Goal: Task Accomplishment & Management: Manage account settings

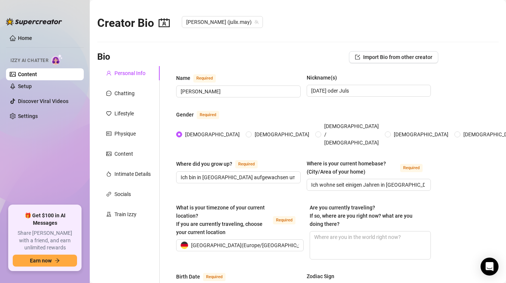
click at [37, 75] on link "Content" at bounding box center [27, 74] width 19 height 6
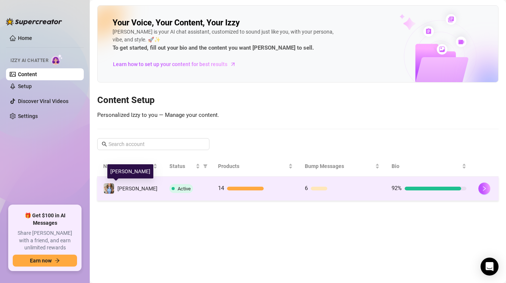
click at [126, 195] on td "[PERSON_NAME]" at bounding box center [130, 189] width 66 height 24
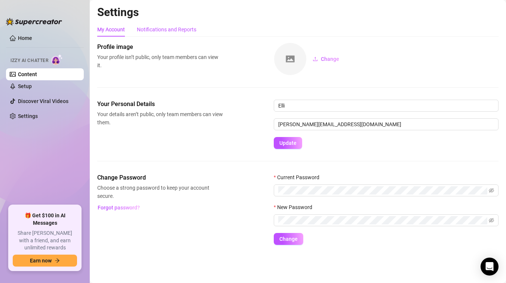
click at [151, 31] on div "Notifications and Reports" at bounding box center [166, 29] width 59 height 8
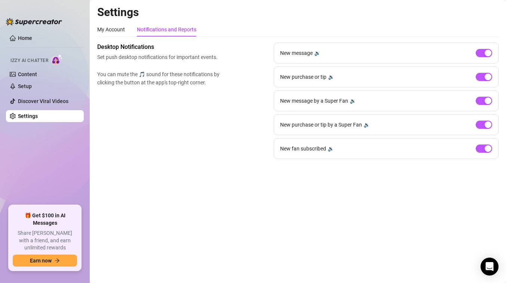
click at [219, 109] on div "Desktop Notifications Set push desktop notifications for important events. You …" at bounding box center [297, 101] width 401 height 117
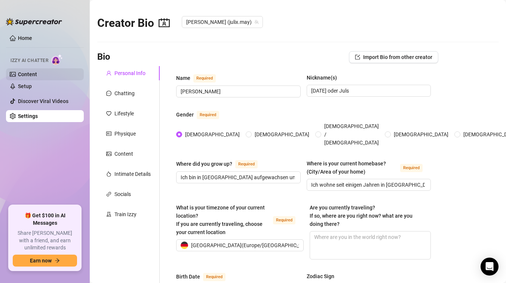
click at [23, 74] on link "Content" at bounding box center [27, 74] width 19 height 6
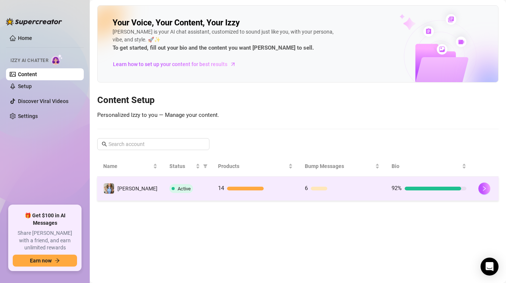
click at [190, 191] on div "Active" at bounding box center [187, 188] width 37 height 9
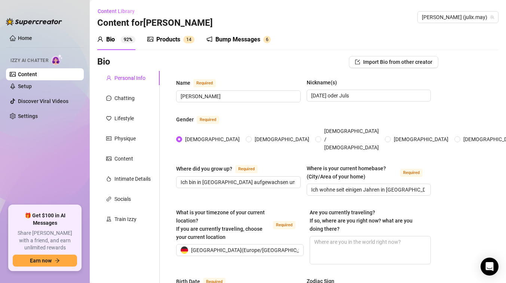
click at [68, 197] on ul "Home Izzy AI Chatter Content Setup Discover Viral Videos Settings" at bounding box center [45, 116] width 78 height 174
drag, startPoint x: 68, startPoint y: 197, endPoint x: 68, endPoint y: 170, distance: 27.3
click at [68, 170] on ul "Home Izzy AI Chatter Content Setup Discover Viral Videos Settings" at bounding box center [45, 116] width 78 height 174
click at [177, 39] on div "Products" at bounding box center [168, 39] width 24 height 9
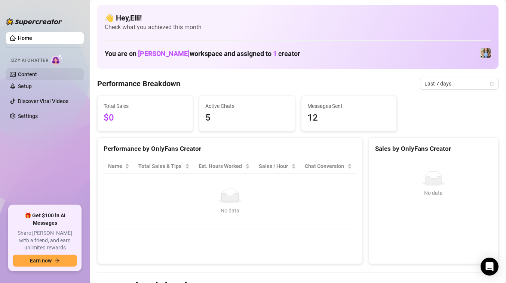
click at [31, 76] on link "Content" at bounding box center [27, 74] width 19 height 6
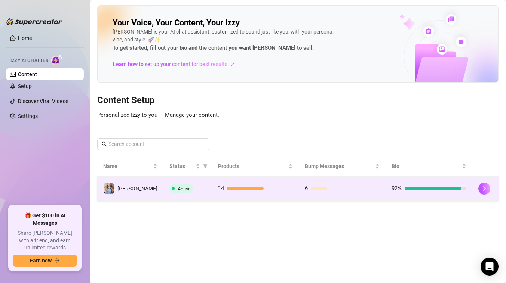
click at [191, 185] on div "Active" at bounding box center [187, 188] width 37 height 9
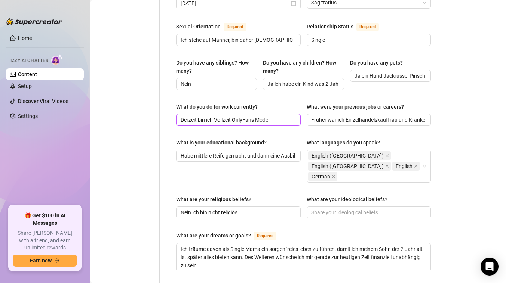
scroll to position [293, 0]
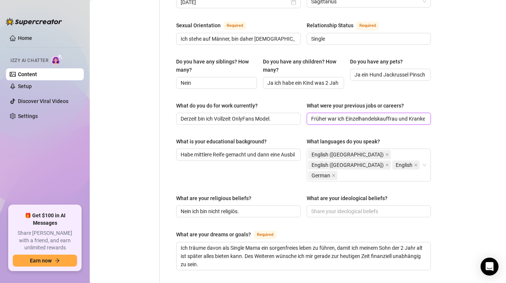
click at [386, 115] on input "Früher war ich Einzelhandelskauffrau und Krankenschwester." at bounding box center [368, 119] width 114 height 8
click at [412, 115] on input "Früher war ich Einzelhandelskauffrau und Krankenschwester." at bounding box center [368, 119] width 114 height 8
click at [193, 155] on div "What is your educational background? Habe mittlere Reife gemacht und dann eine …" at bounding box center [238, 160] width 125 height 44
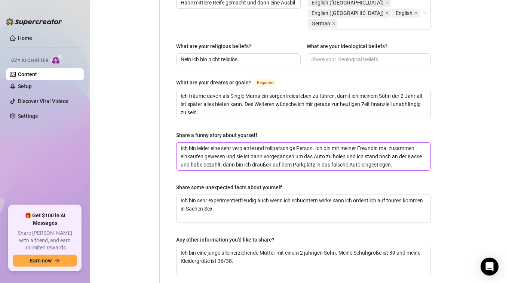
scroll to position [450, 0]
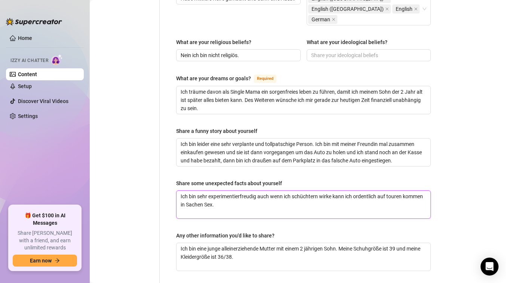
click at [260, 191] on textarea "Ich bin sehr experimentierfreudig auch wenn ich schüchtern wirke kann ich orden…" at bounding box center [304, 205] width 254 height 28
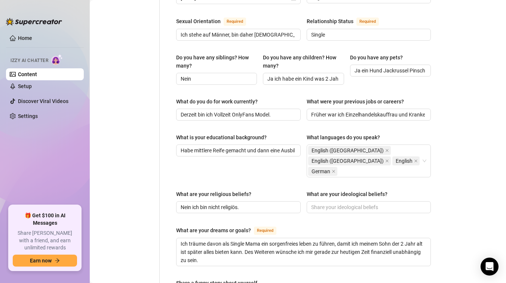
scroll to position [299, 0]
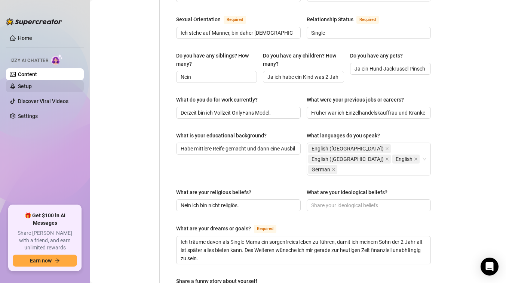
click at [30, 89] on link "Setup" at bounding box center [25, 86] width 14 height 6
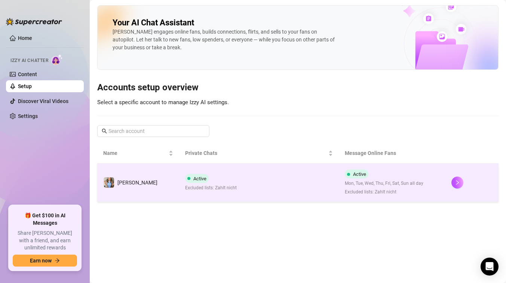
click at [232, 182] on td "Active Excluded lists: Zahlt nicht" at bounding box center [259, 183] width 160 height 39
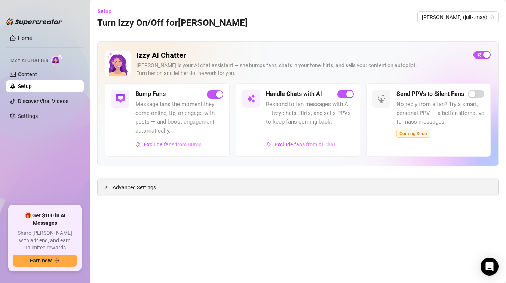
click at [146, 189] on span "Advanced Settings" at bounding box center [134, 188] width 43 height 8
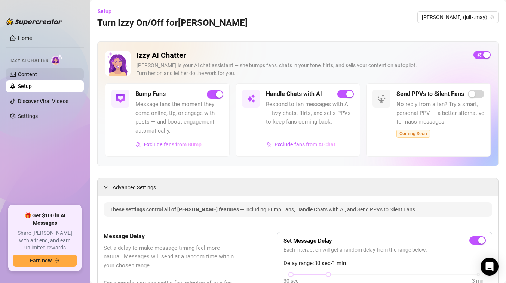
click at [37, 74] on link "Content" at bounding box center [27, 74] width 19 height 6
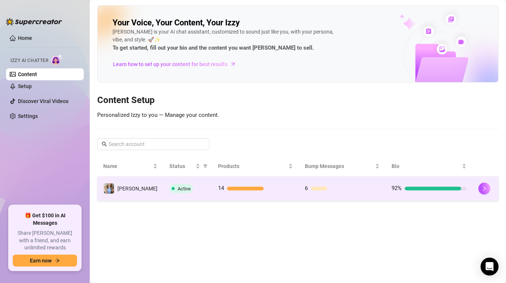
click at [184, 182] on td "Active" at bounding box center [187, 189] width 49 height 24
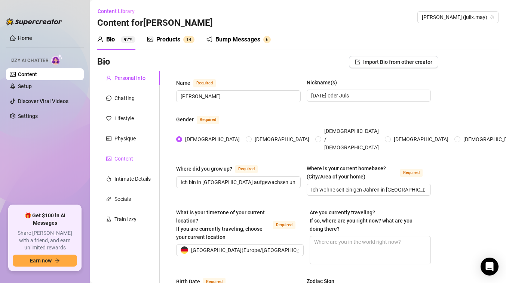
click at [120, 162] on div "Content" at bounding box center [123, 159] width 19 height 8
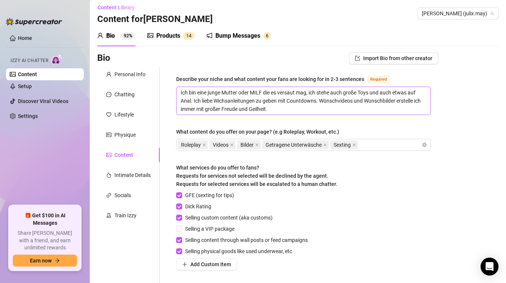
scroll to position [4, 0]
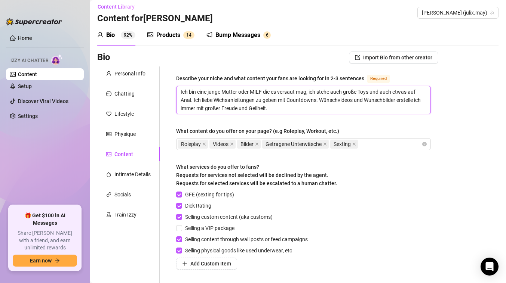
click at [339, 92] on textarea "Ich bin eine junge Mutter oder MILF die es versaut mag, ich stehe auch große To…" at bounding box center [304, 100] width 254 height 28
type textarea "Ich bin eine junge Mutter oder MILF die es versaut mag, ich stehe a große Toys …"
type textarea "Ich bin eine junge Mutter oder MILF die es versaut mag, ich stehe au große Toys…"
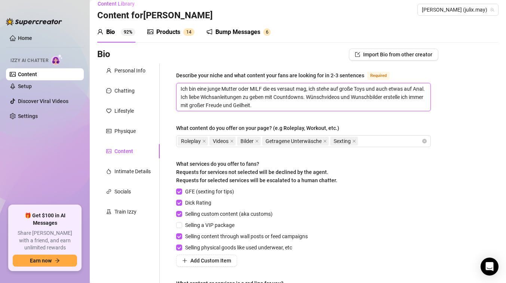
scroll to position [4, 0]
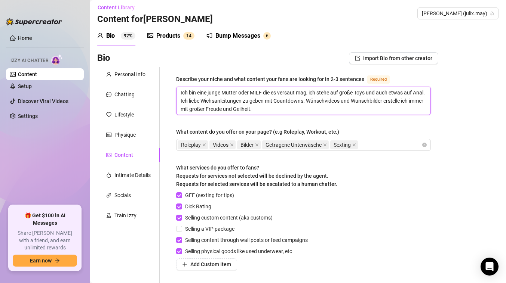
click at [273, 111] on textarea "Ich bin eine junge Mutter oder MILF die es versaut mag, ich stehe auf große Toy…" at bounding box center [304, 101] width 254 height 28
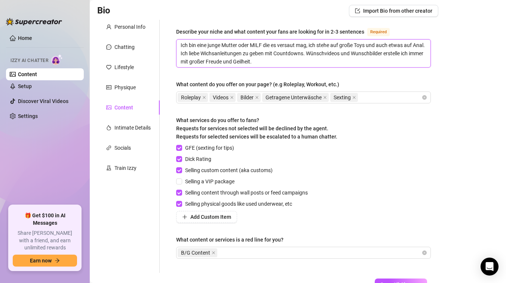
scroll to position [68, 0]
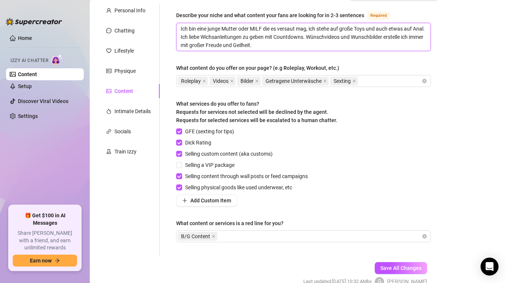
type textarea "Ich bin eine junge Mutter oder MILF die es versaut mag, ich stehe auf große Toy…"
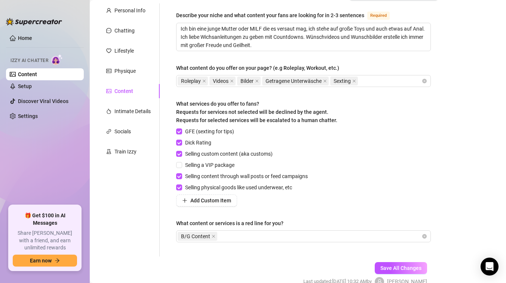
click at [353, 100] on div "What services do you offer to fans? Requests for services not selected will be …" at bounding box center [303, 114] width 255 height 28
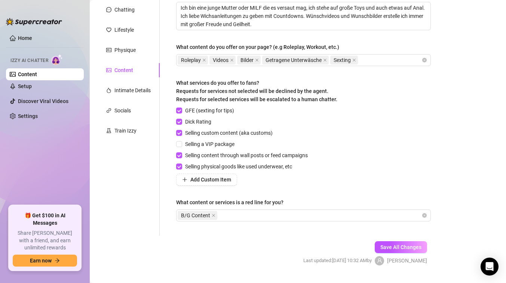
scroll to position [106, 0]
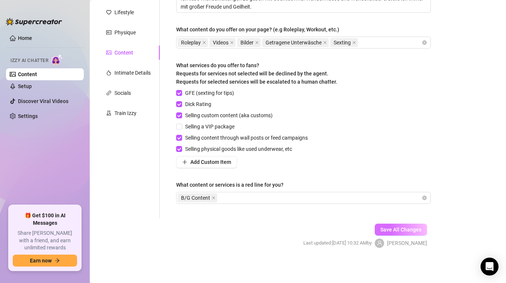
click at [404, 230] on span "Save All Changes" at bounding box center [400, 230] width 41 height 6
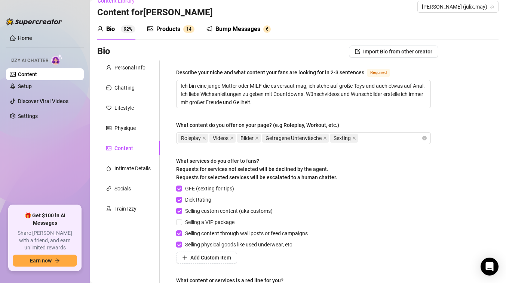
scroll to position [13, 0]
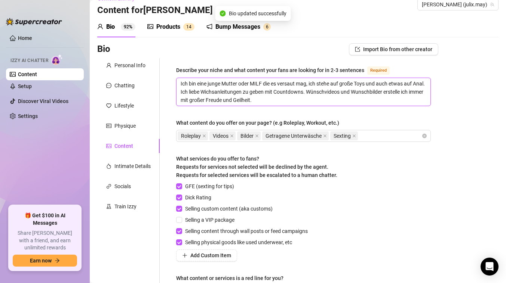
click at [327, 90] on textarea "Ich bin eine junge Mutter oder MILF die es versaut mag, ich stehe auf große Toy…" at bounding box center [304, 92] width 254 height 28
type textarea "Ich bin eine junge Mutter oder MILF die es versaut mag, ich stehe auf große Toy…"
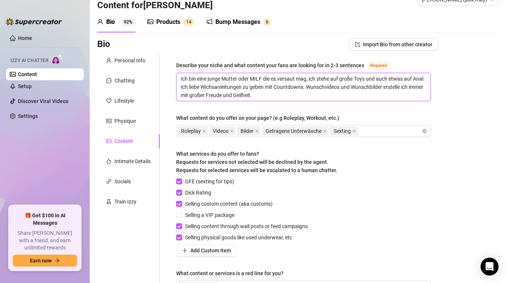
scroll to position [19, 0]
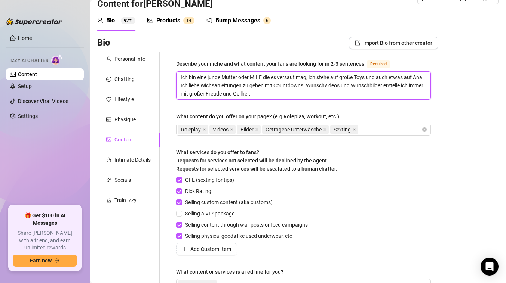
type textarea "Ich bin eine junge Mutter oder MILF die es versaut mag, ich stehe auf große Toy…"
click at [401, 173] on div "What services do you offer to fans? Requests for services not selected will be …" at bounding box center [303, 162] width 255 height 28
click at [328, 86] on textarea "Ich bin eine junge Mutter oder MILF die es versaut mag, ich stehe auf große Toy…" at bounding box center [304, 86] width 254 height 28
type textarea "Ich bin eine junge Mutter oder MILF die es versaut mag, ich stehe auf große Toy…"
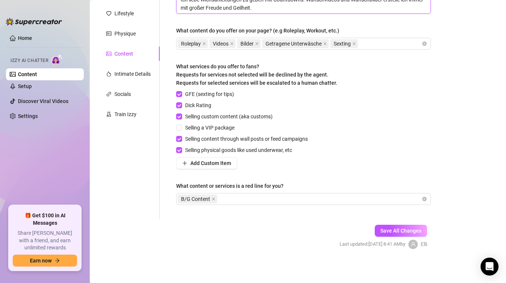
scroll to position [106, 0]
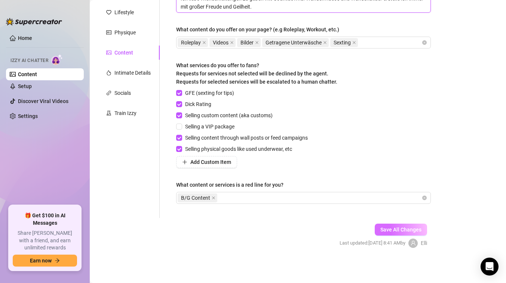
type textarea "Ich bin eine junge Mutter oder MILF die es versaut mag, ich stehe auf große Toy…"
click at [390, 225] on button "Save All Changes" at bounding box center [401, 230] width 52 height 12
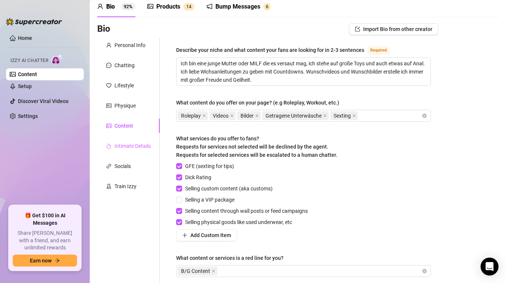
scroll to position [28, 0]
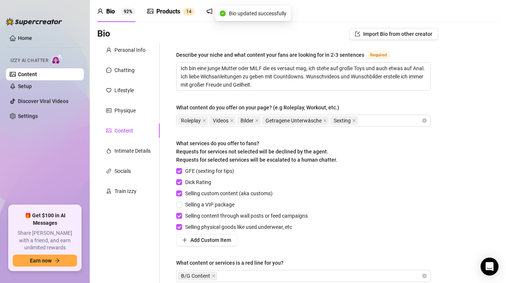
click at [168, 13] on div "Products" at bounding box center [168, 11] width 24 height 9
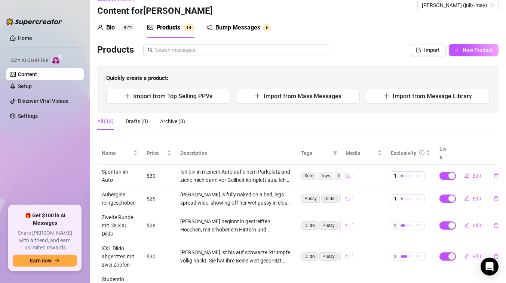
scroll to position [8, 0]
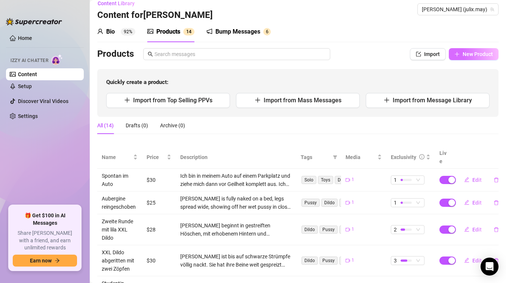
click at [462, 56] on button "New Product" at bounding box center [474, 54] width 50 height 12
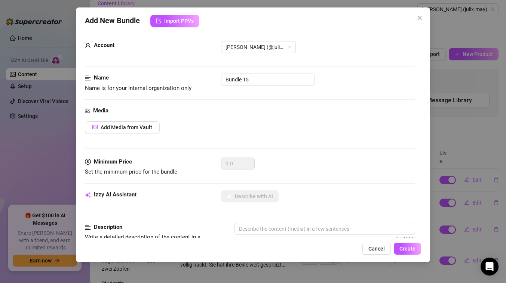
scroll to position [11, 0]
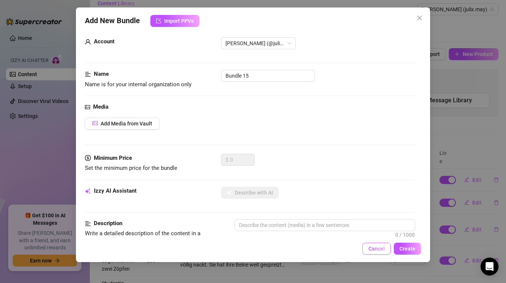
click at [383, 249] on span "Cancel" at bounding box center [376, 249] width 16 height 6
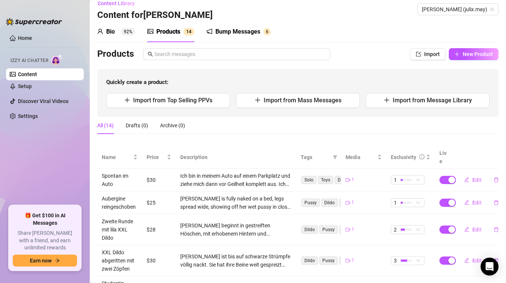
click at [47, 150] on ul "Home Izzy AI Chatter Content Setup Discover Viral Videos Settings" at bounding box center [45, 116] width 78 height 174
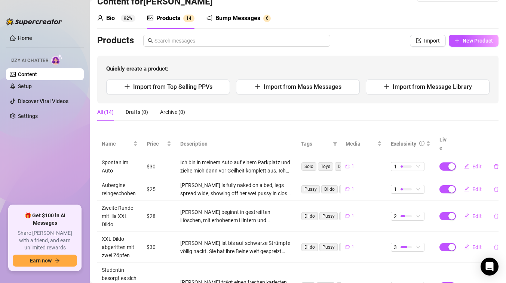
scroll to position [18, 0]
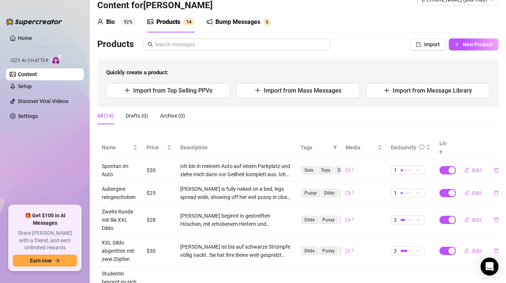
click at [217, 62] on div "Quickly create a product: Import from Top Selling PPVs Import from Mass Message…" at bounding box center [297, 83] width 401 height 48
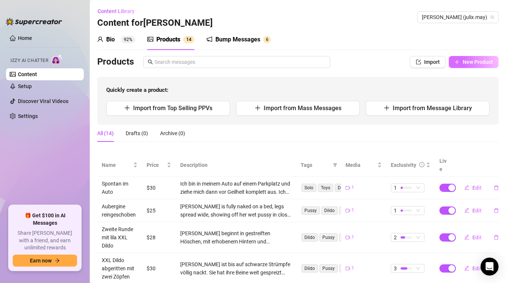
click at [477, 67] on button "New Product" at bounding box center [474, 62] width 50 height 12
type textarea "Type your message here..."
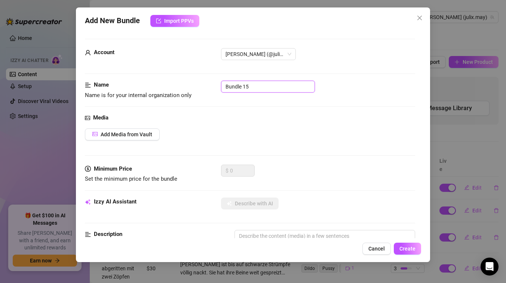
click at [260, 87] on input "Bundle 15" at bounding box center [268, 87] width 94 height 12
click at [240, 106] on div "Name Name is for your internal organization only Bundle 15" at bounding box center [250, 97] width 330 height 33
click at [256, 86] on input "Bundle 15" at bounding box center [268, 87] width 94 height 12
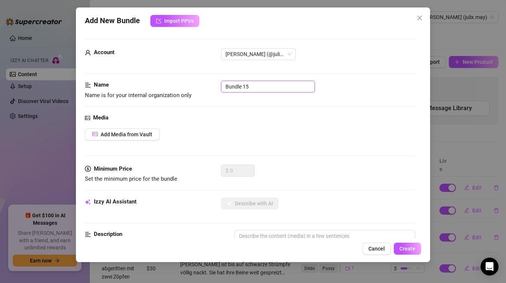
click at [256, 86] on input "Bundle 15" at bounding box center [268, 87] width 94 height 12
click at [190, 94] on span "Name is for your internal organization only" at bounding box center [138, 95] width 107 height 7
click at [240, 89] on input "text" at bounding box center [268, 87] width 94 height 12
